Goal: Information Seeking & Learning: Learn about a topic

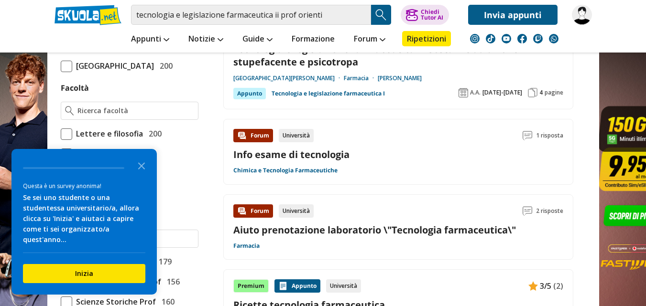
scroll to position [494, 0]
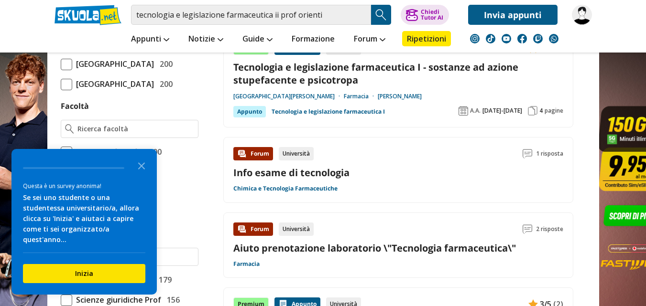
click at [64, 70] on span at bounding box center [66, 64] width 11 height 11
click at [61, 64] on input "Università degli Studi di Bologna 200" at bounding box center [61, 64] width 0 height 0
click at [141, 170] on polygon "Close the survey" at bounding box center [141, 166] width 7 height 7
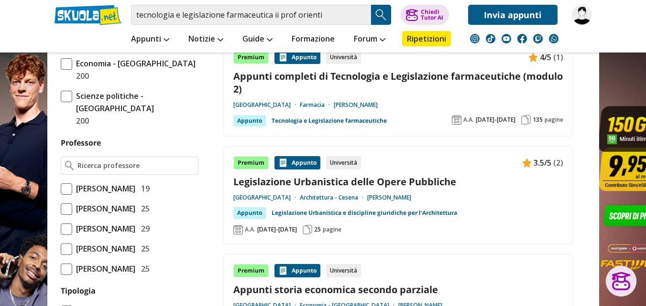
scroll to position [552, 0]
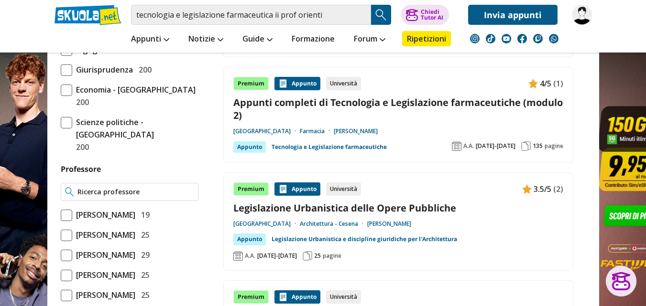
click at [166, 187] on input "Professore" at bounding box center [135, 192] width 116 height 10
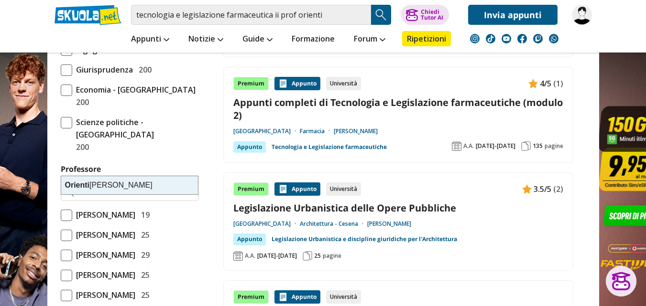
click at [108, 186] on div "Orienti Isabella" at bounding box center [129, 185] width 137 height 18
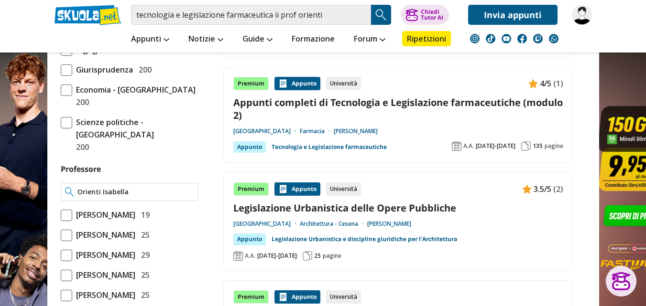
type input "Orienti Isabella"
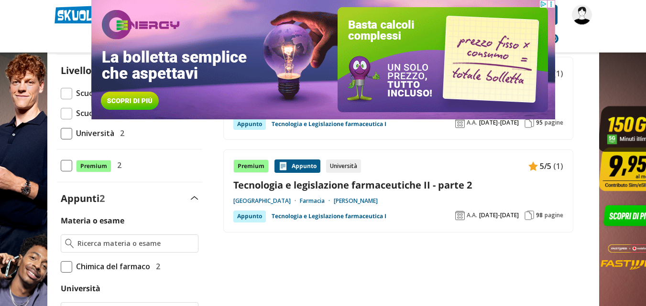
scroll to position [92, 0]
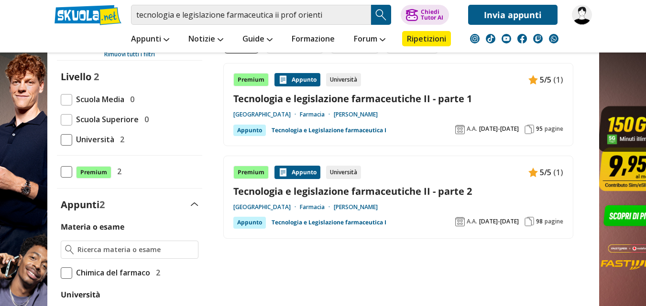
click at [438, 189] on link "Tecnologia e legislazione farmaceutiche II - parte 2" at bounding box center [398, 191] width 330 height 13
click at [543, 126] on div "95 pagine" at bounding box center [543, 130] width 39 height 10
click at [370, 127] on link "Tecnologia e Legislazione farmaceutica I" at bounding box center [329, 130] width 115 height 11
click at [352, 220] on link "Tecnologia e Legislazione farmaceutica I" at bounding box center [329, 222] width 115 height 11
